Goal: Check status: Check status

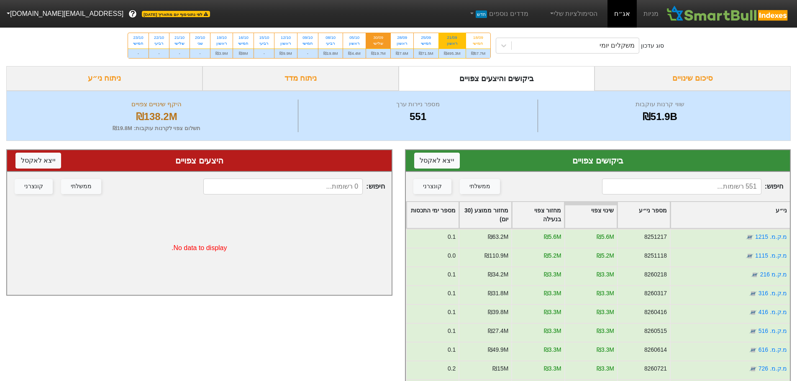
click at [422, 36] on div "21/09" at bounding box center [452, 38] width 17 height 6
click at [422, 36] on input "21/09 ראשון ₪495.3M" at bounding box center [449, 35] width 5 height 5
radio input "true"
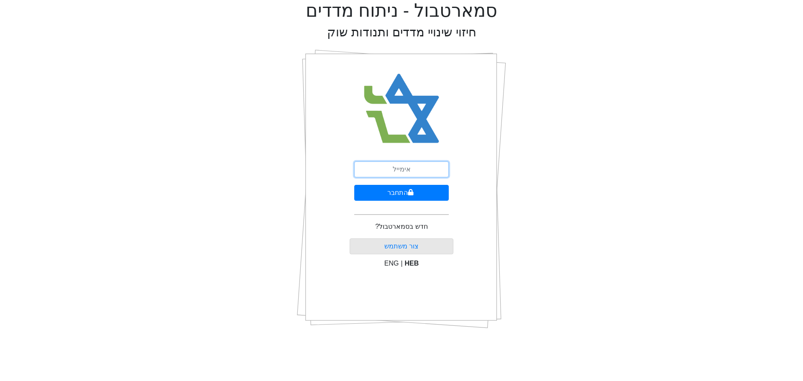
click at [398, 173] on input "email" at bounding box center [401, 170] width 95 height 16
type input "[EMAIL_ADDRESS][DOMAIN_NAME]"
click at [411, 193] on icon "submit" at bounding box center [410, 192] width 5 height 6
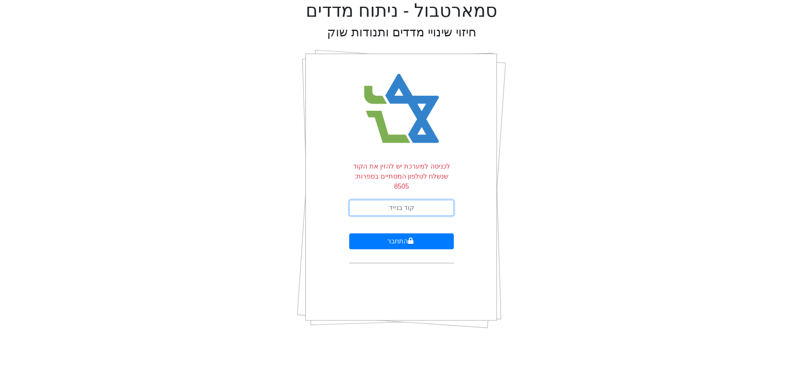
click at [418, 200] on input "text" at bounding box center [401, 208] width 105 height 16
type input "045338"
click at [399, 234] on button "התחבר" at bounding box center [401, 242] width 105 height 16
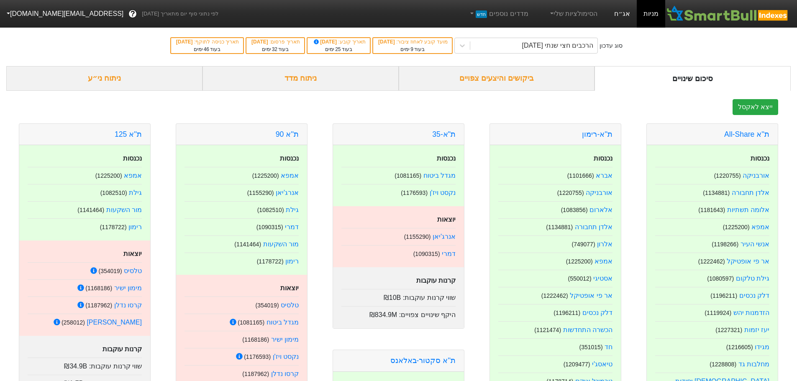
click at [621, 15] on link "אג״ח" at bounding box center [622, 14] width 29 height 28
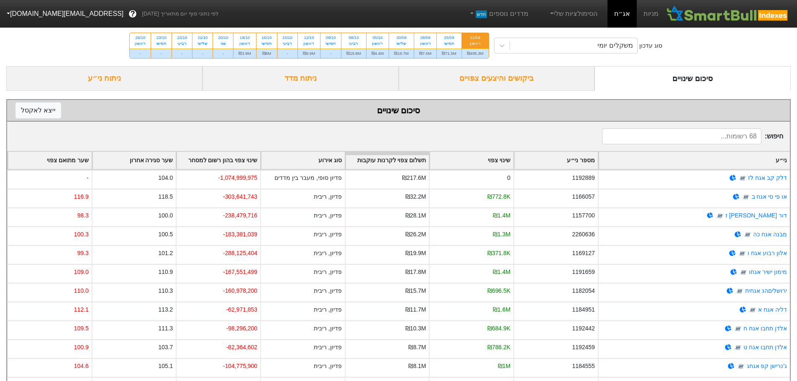
click at [477, 42] on div "ראשון" at bounding box center [475, 44] width 17 height 6
click at [475, 39] on input "21/09 ראשון ₪495.3M" at bounding box center [472, 35] width 5 height 5
click at [516, 77] on div "ביקושים והיצעים צפויים" at bounding box center [497, 78] width 196 height 25
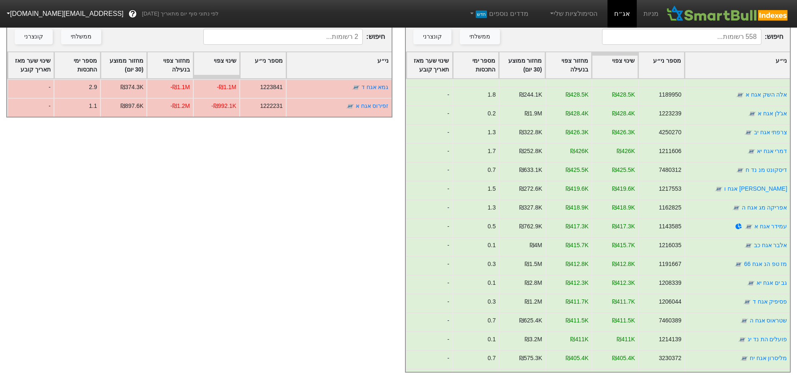
scroll to position [5779, 0]
